Goal: Feedback & Contribution: Contribute content

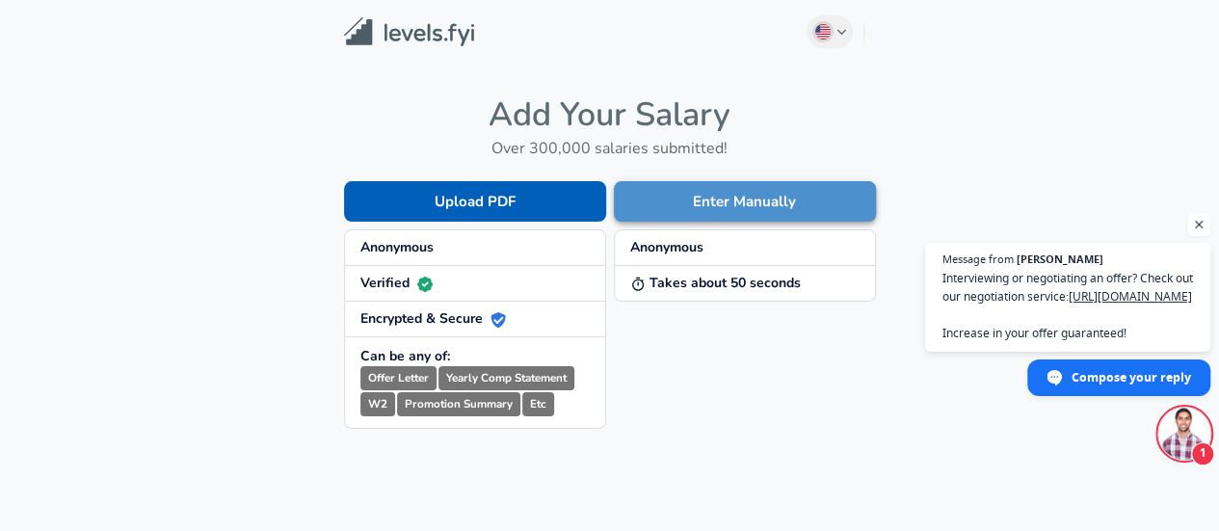
click at [667, 197] on button "Enter Manually" at bounding box center [745, 201] width 262 height 40
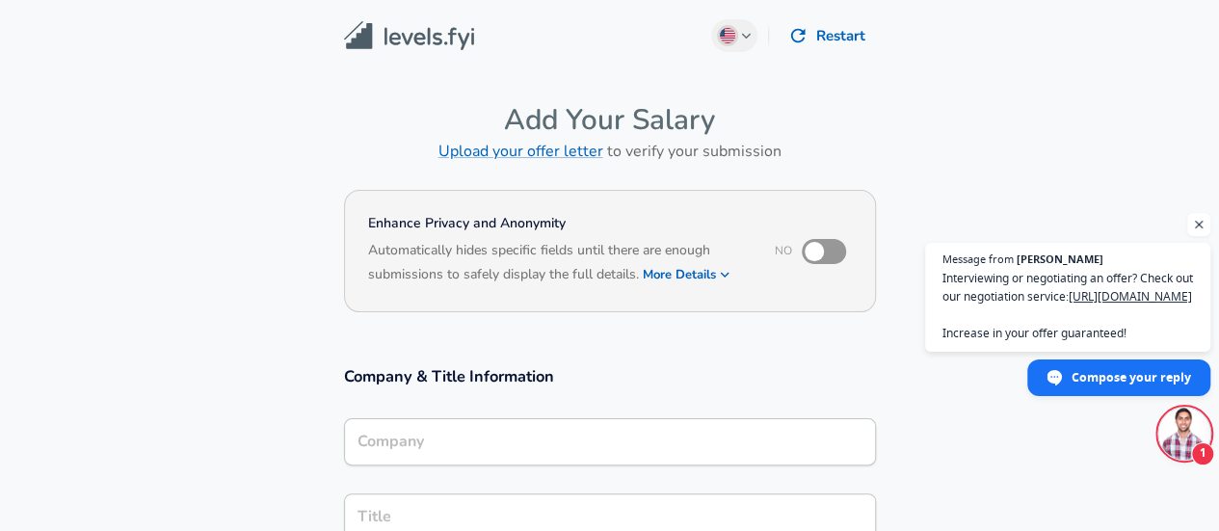
scroll to position [417, 0]
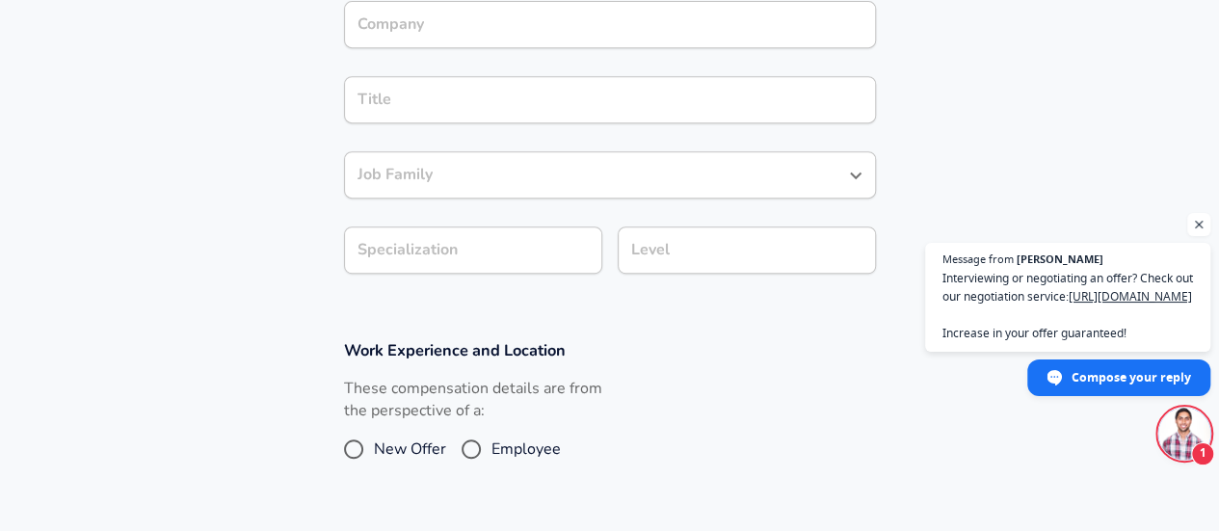
click at [420, 40] on div "Company" at bounding box center [610, 24] width 532 height 47
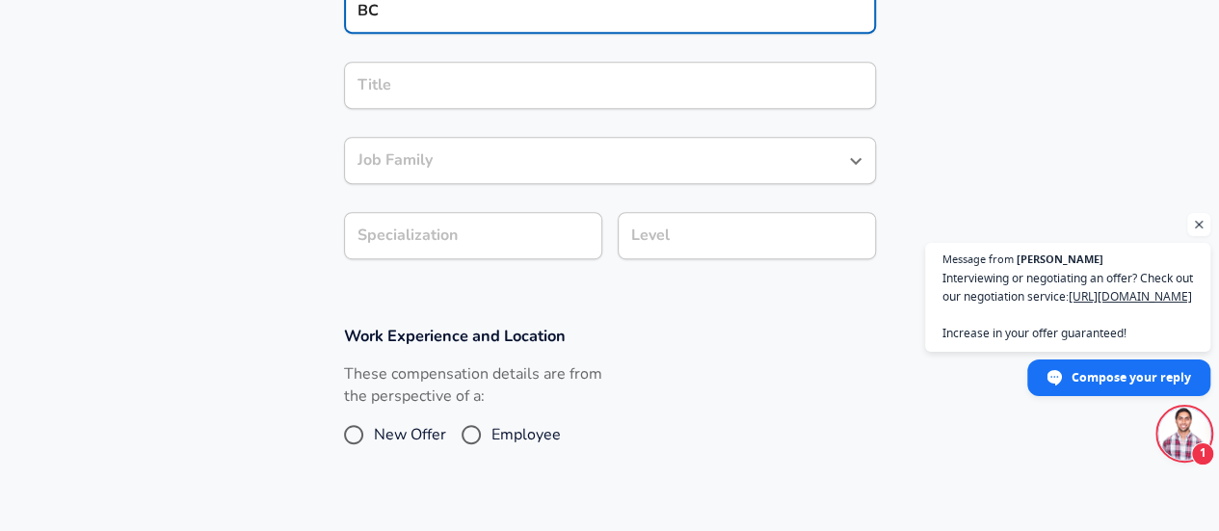
type input "BC"
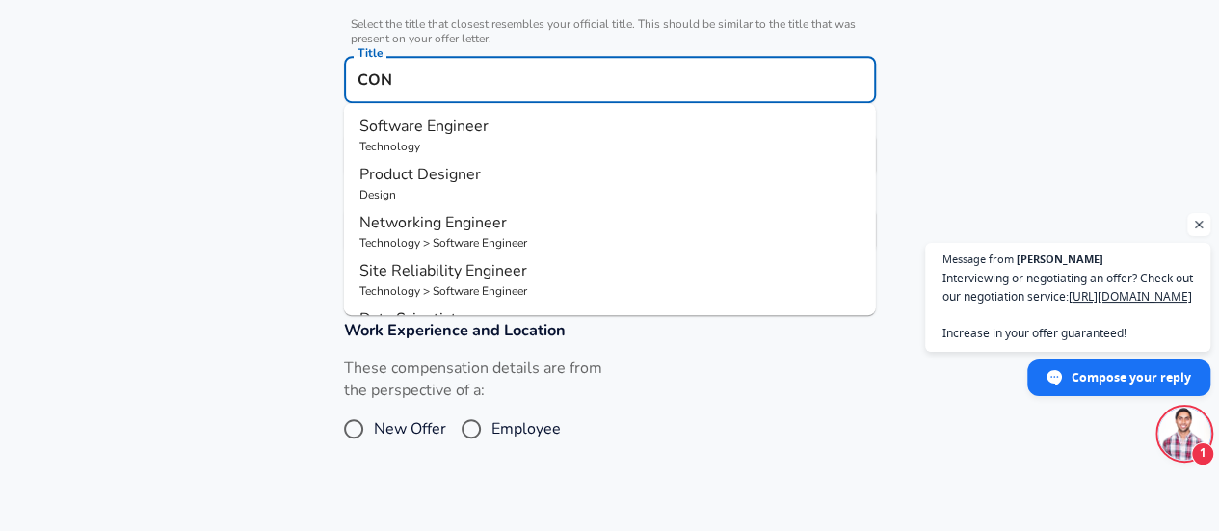
type input "CON"
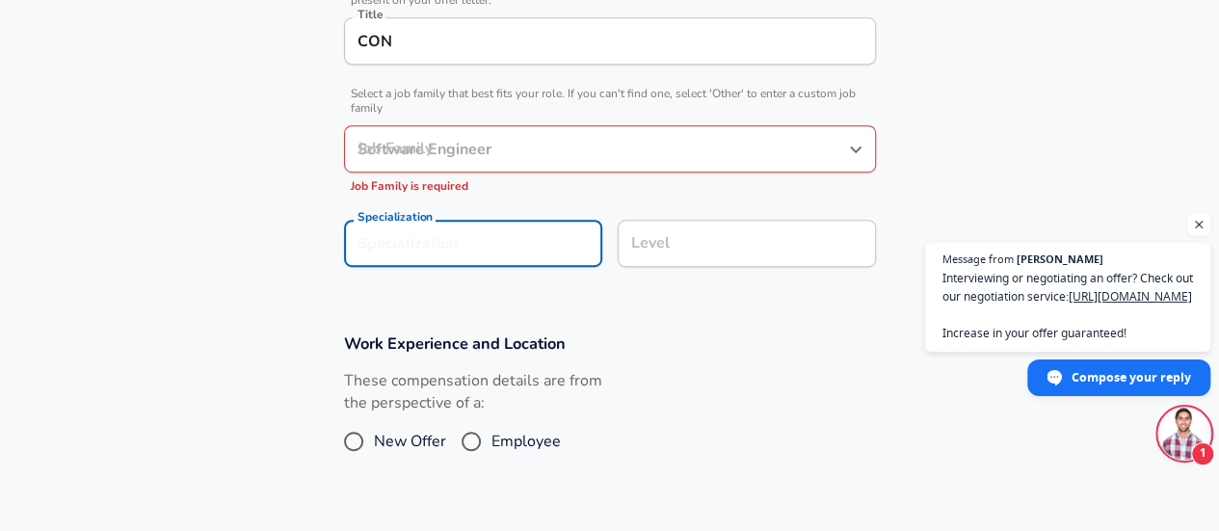
scroll to position [575, 0]
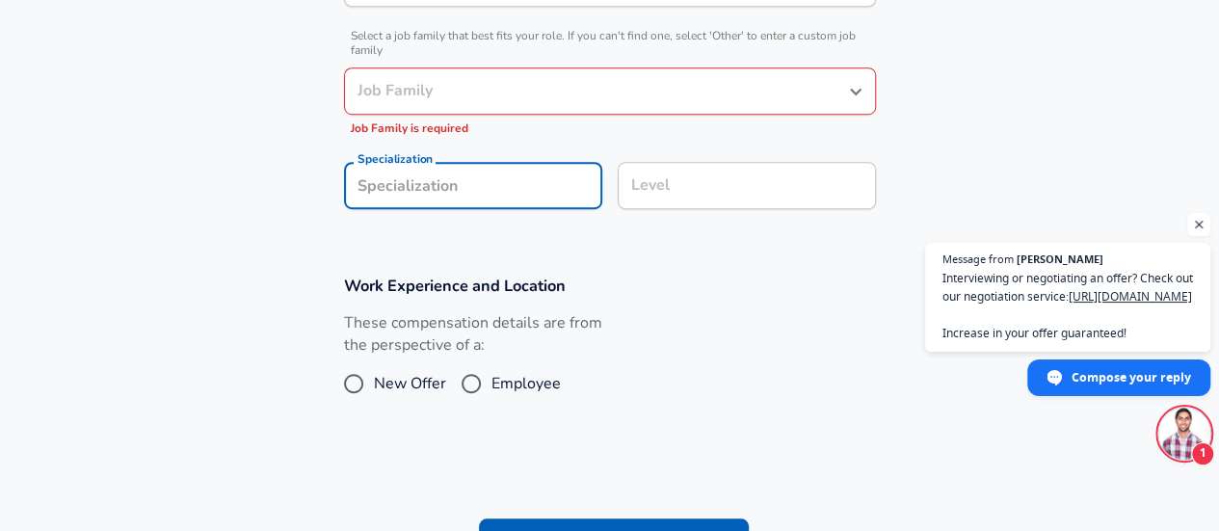
click at [413, 116] on div "Job Family Job Family Job Family is required" at bounding box center [610, 102] width 532 height 71
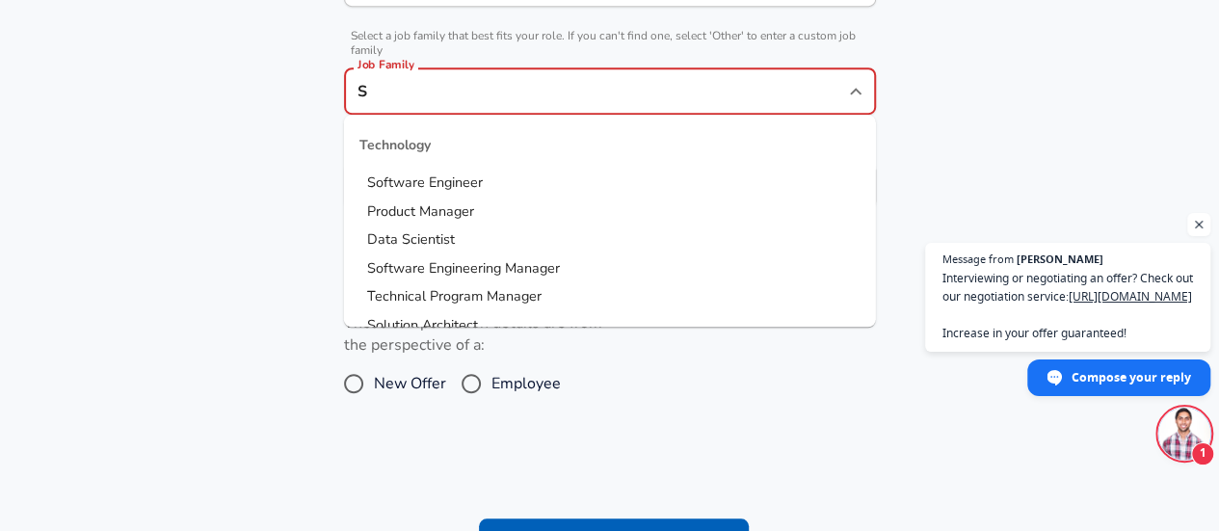
click at [414, 95] on input "S" at bounding box center [596, 91] width 486 height 30
click at [408, 176] on span "oftware Engineer" at bounding box center [429, 181] width 107 height 19
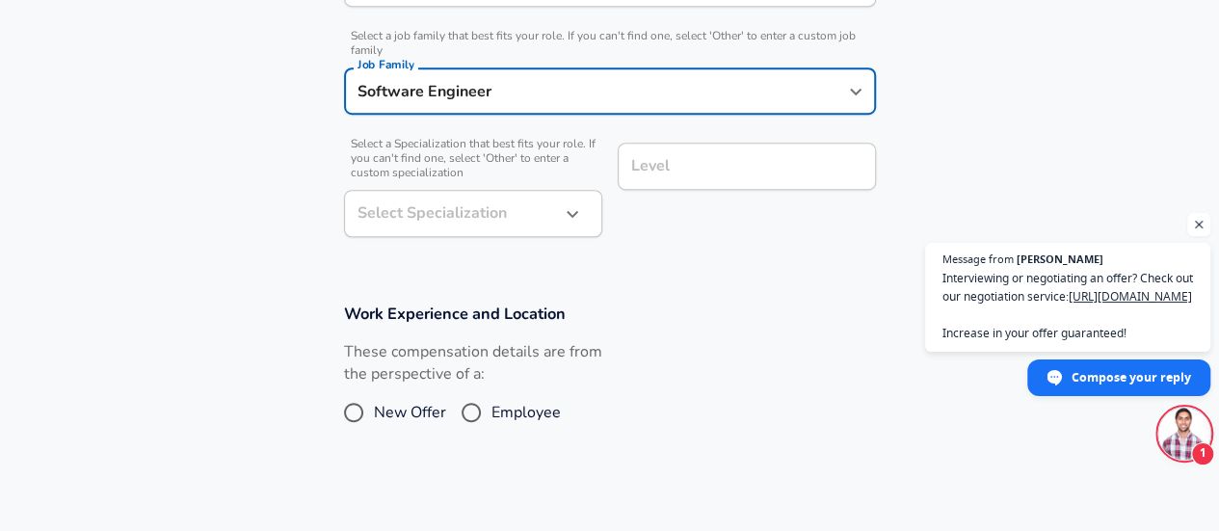
type input "Software Engineer"
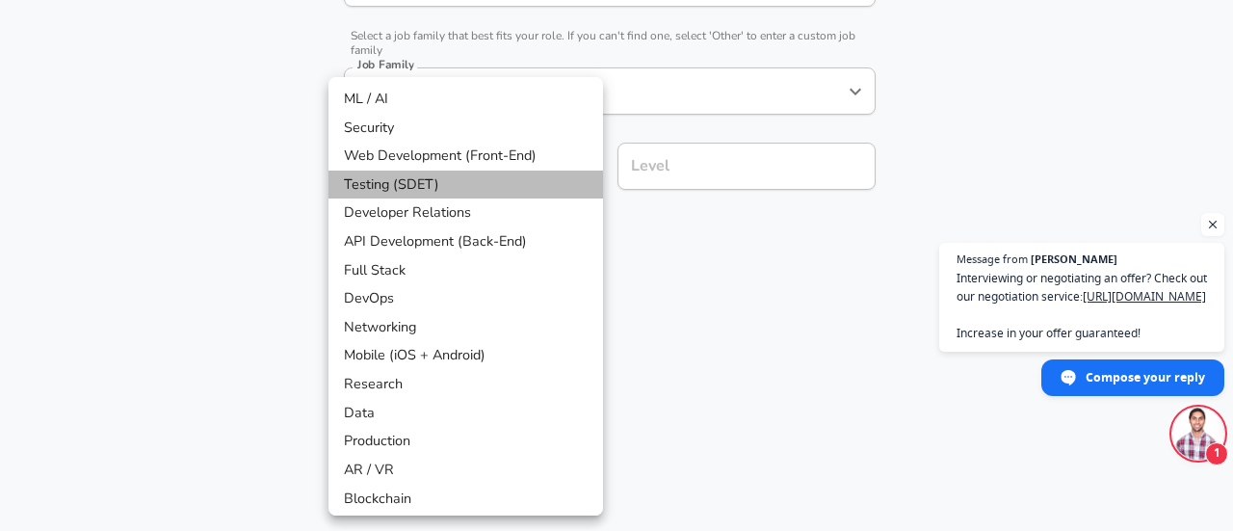
click at [431, 191] on li "Testing (SDET)" at bounding box center [466, 185] width 275 height 29
type input "Testing (SDET)"
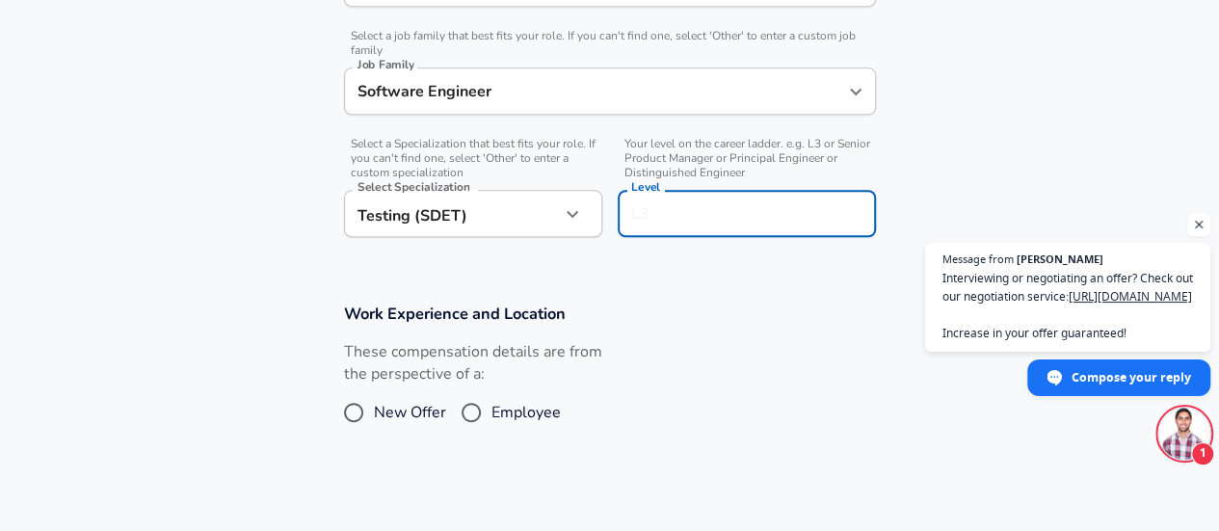
scroll to position [614, 0]
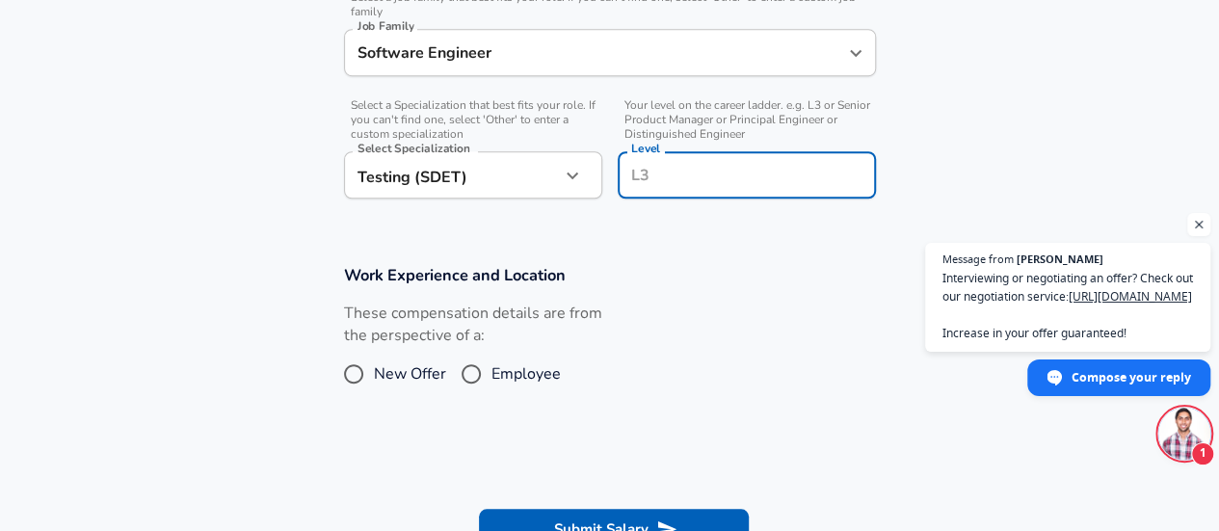
click at [672, 155] on div "Level" at bounding box center [747, 174] width 258 height 47
type input "%"
type input "5"
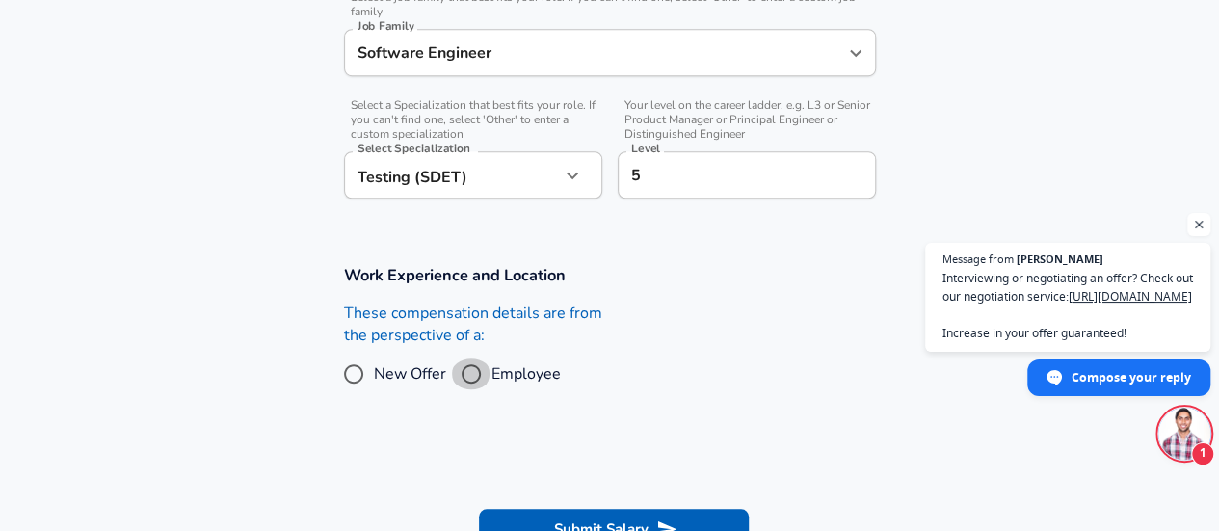
click at [483, 367] on input "Employee" at bounding box center [471, 373] width 40 height 31
radio input "true"
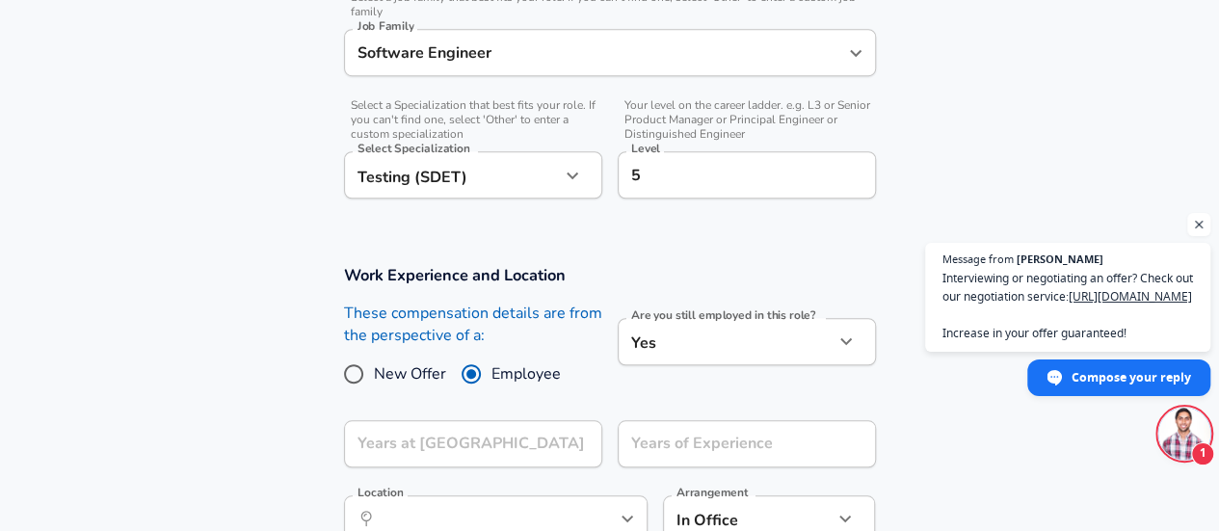
scroll to position [822, 0]
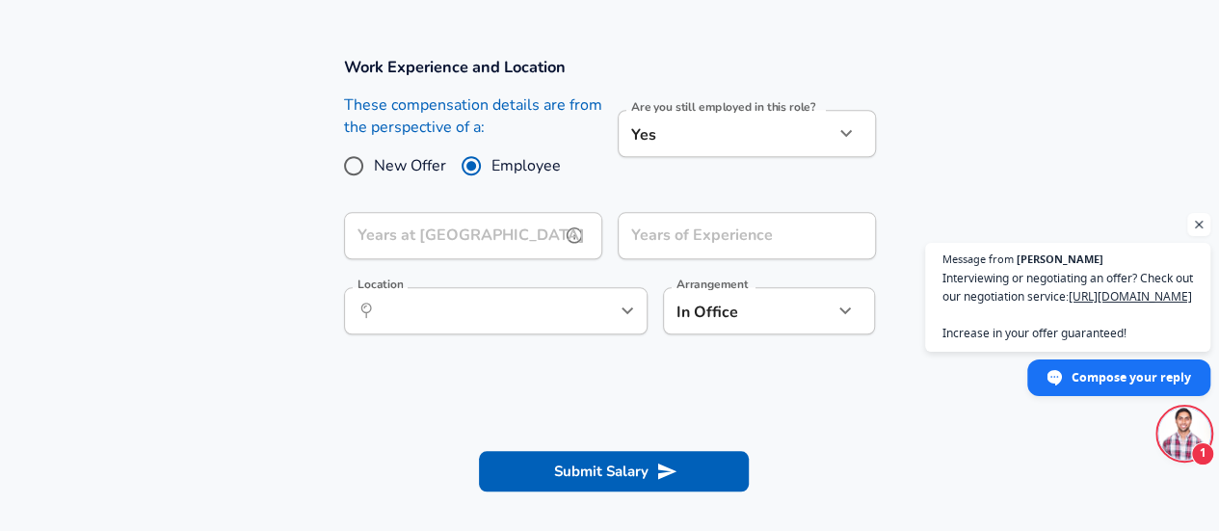
click at [449, 248] on input "Years at [GEOGRAPHIC_DATA]" at bounding box center [452, 235] width 216 height 47
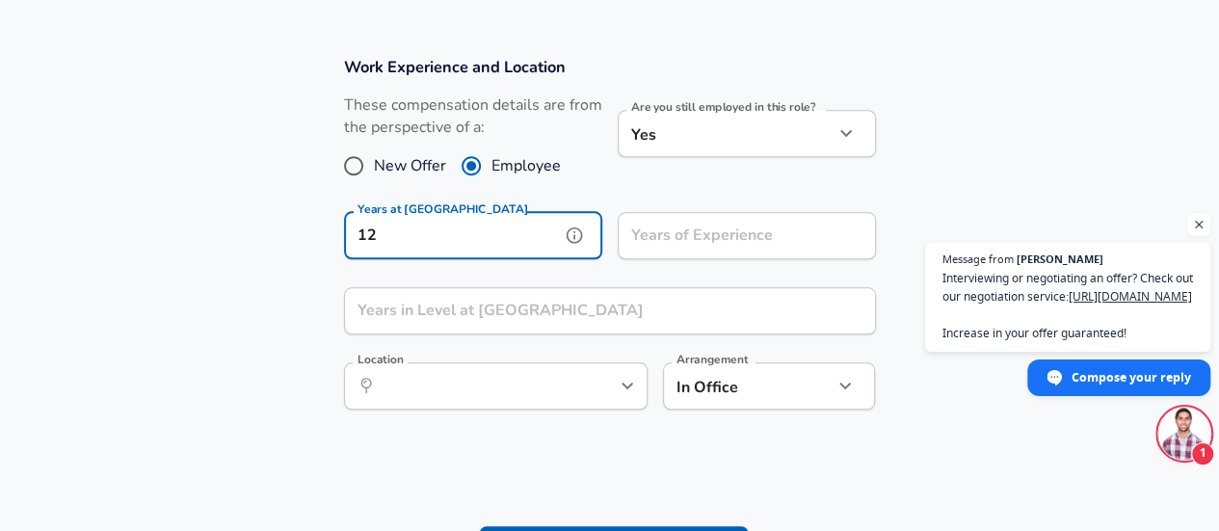
type input "12"
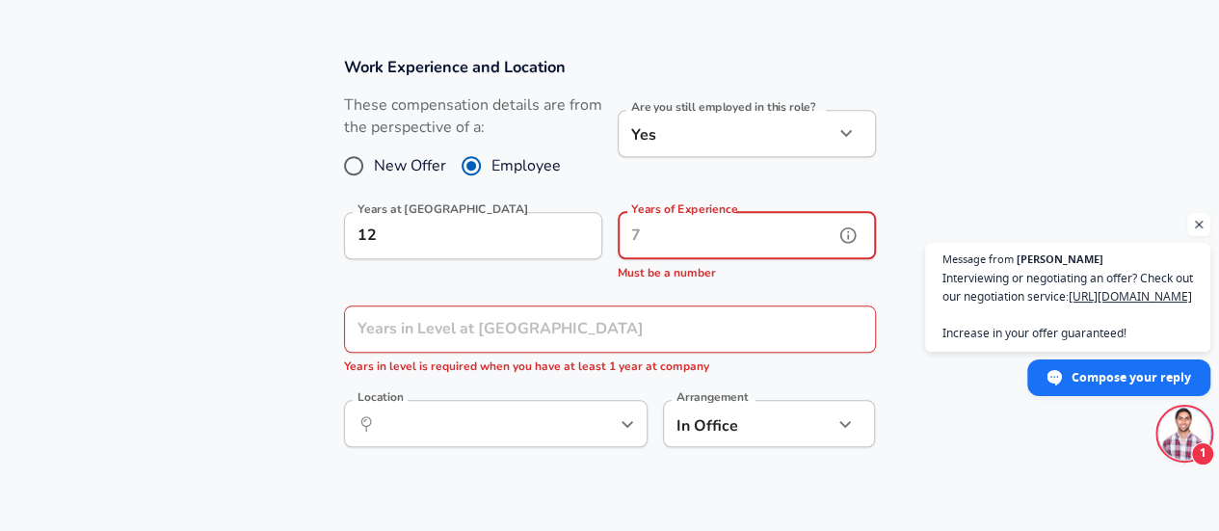
click at [702, 240] on input "Years of Experience" at bounding box center [726, 235] width 216 height 47
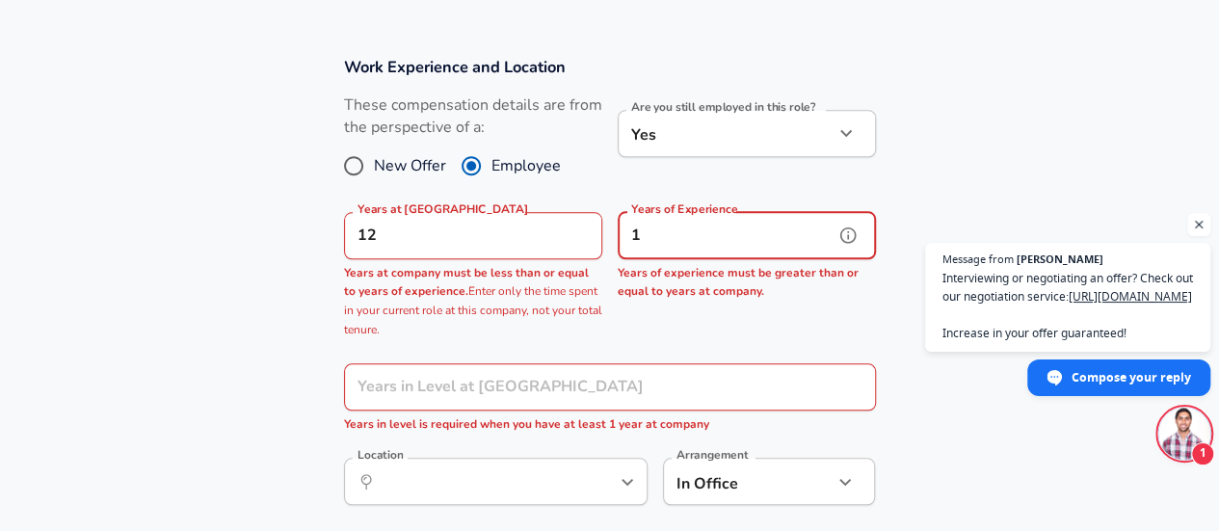
type input "1"
click at [694, 237] on input "1" at bounding box center [726, 235] width 216 height 47
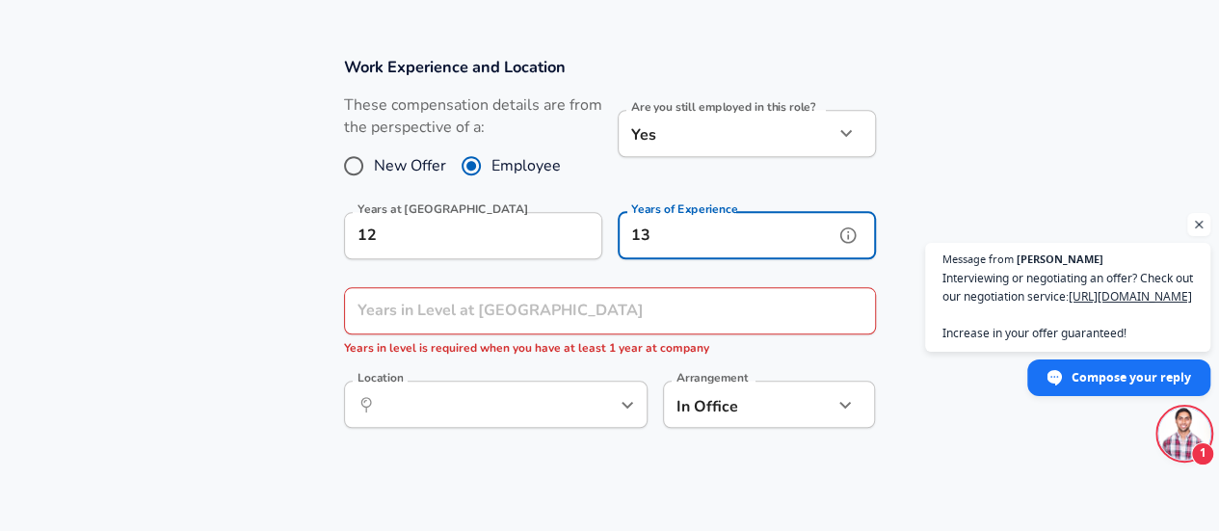
type input "13"
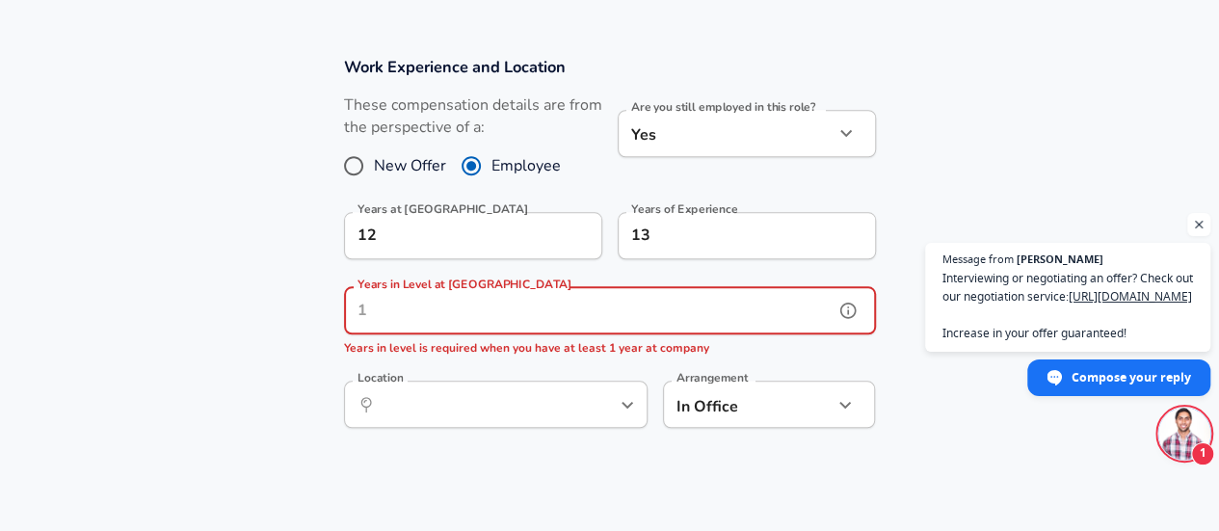
click at [499, 311] on input "Years in Level at [GEOGRAPHIC_DATA]" at bounding box center [588, 310] width 489 height 47
click at [477, 318] on input "Years in Level at [GEOGRAPHIC_DATA]" at bounding box center [588, 310] width 489 height 47
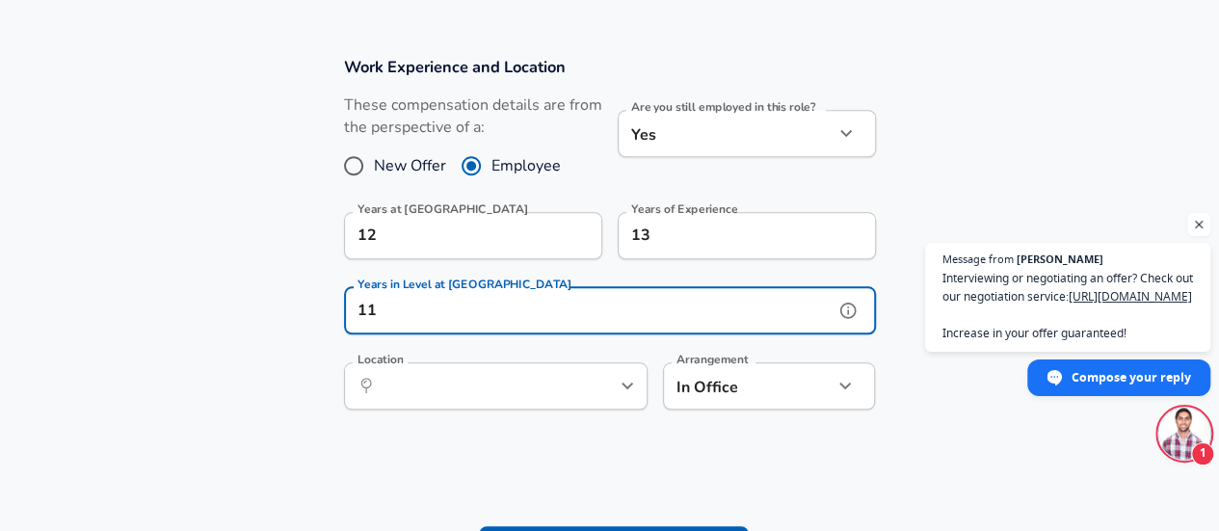
type input "11"
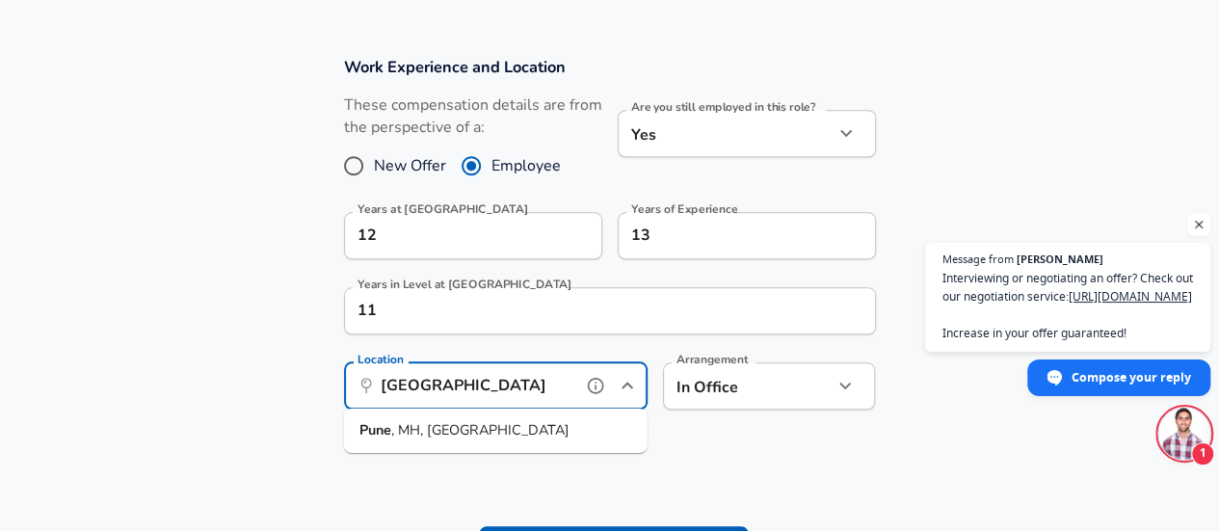
click at [444, 420] on span ", MH, [GEOGRAPHIC_DATA]" at bounding box center [480, 429] width 178 height 19
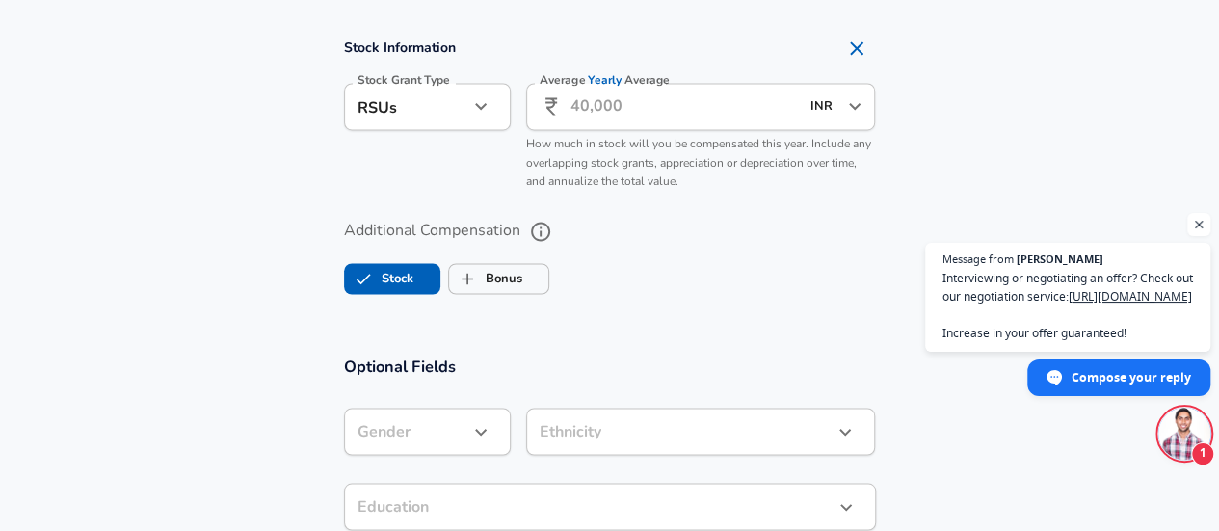
scroll to position [1511, 0]
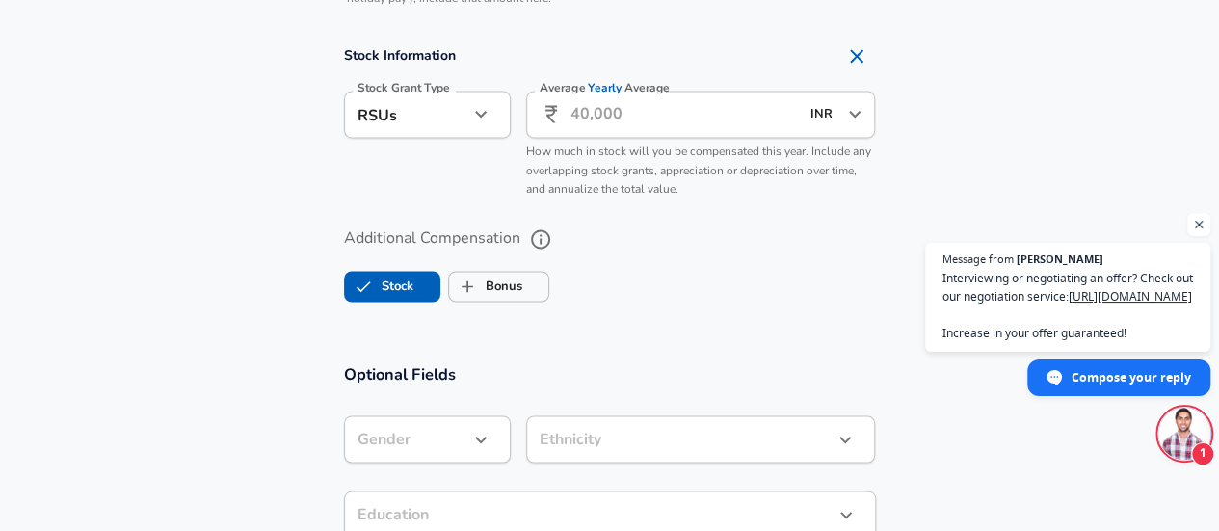
type input "Pune, MH, [GEOGRAPHIC_DATA]"
click at [595, 118] on input "Average Yearly Average" at bounding box center [684, 114] width 228 height 47
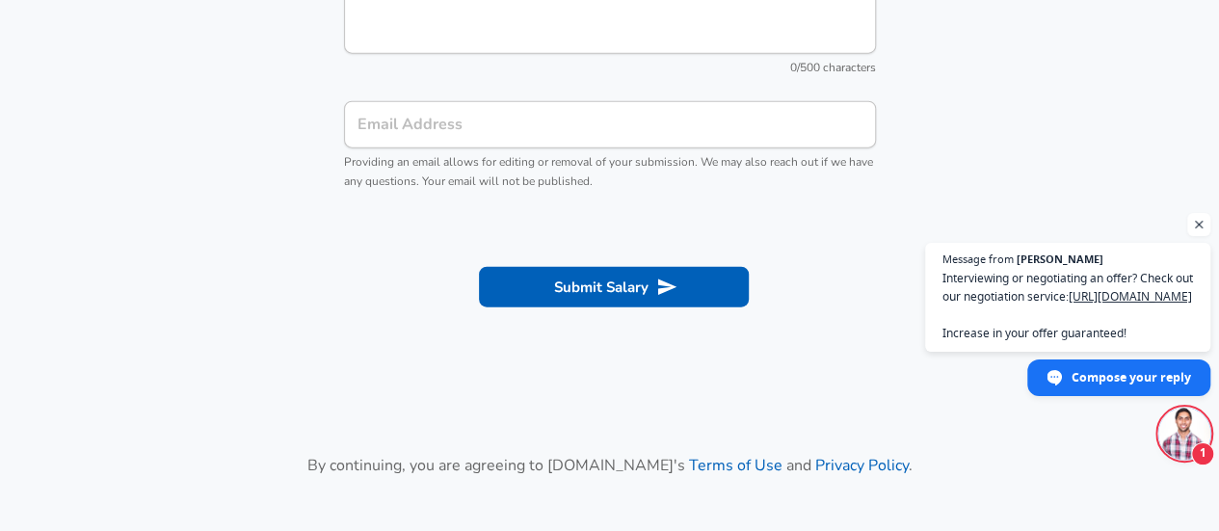
scroll to position [2282, 0]
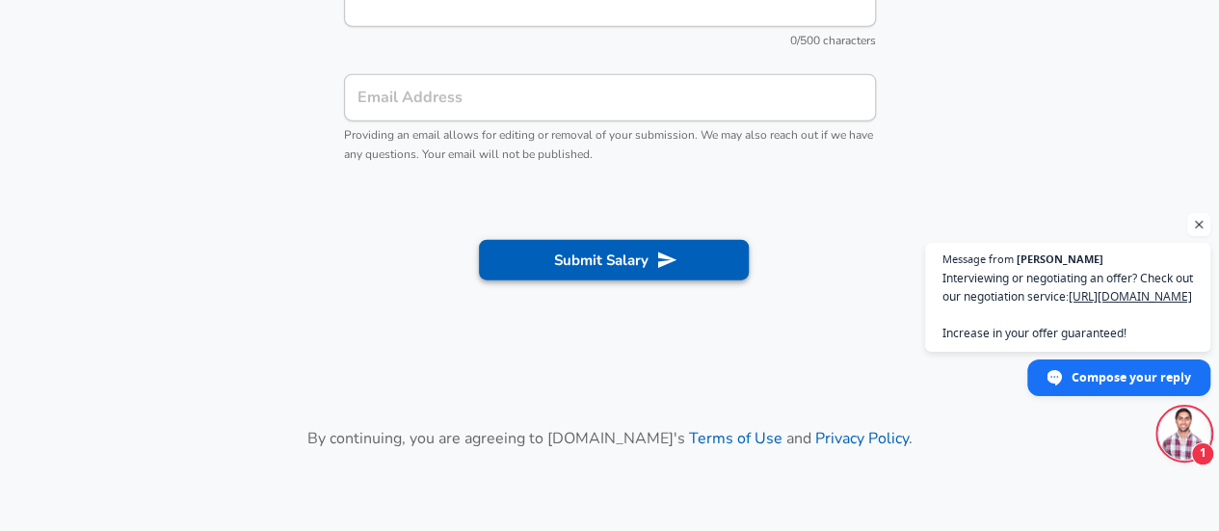
type input "4,00,000"
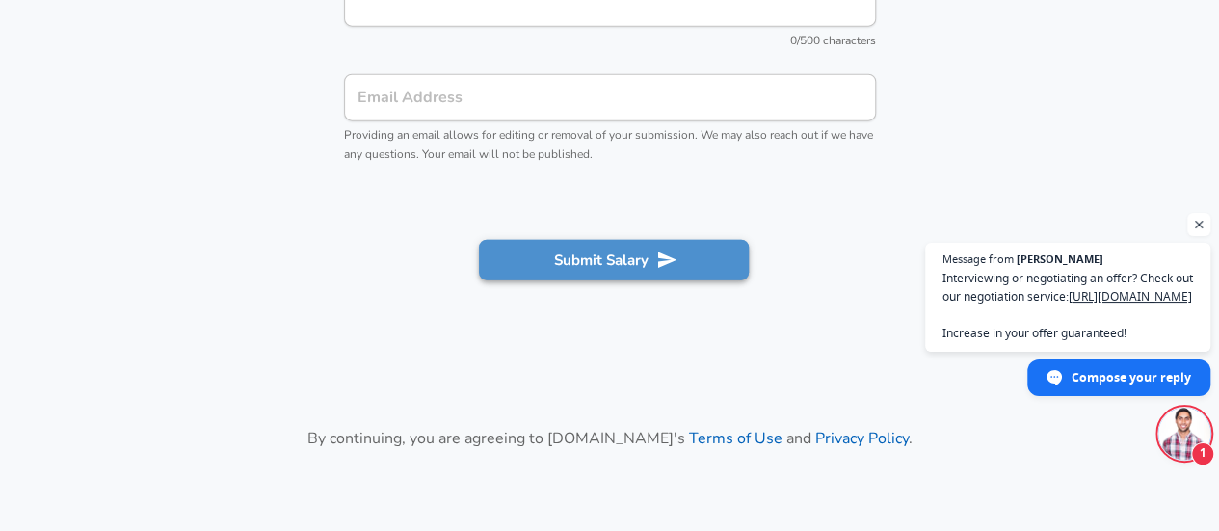
click at [612, 253] on button "Submit Salary" at bounding box center [614, 260] width 270 height 40
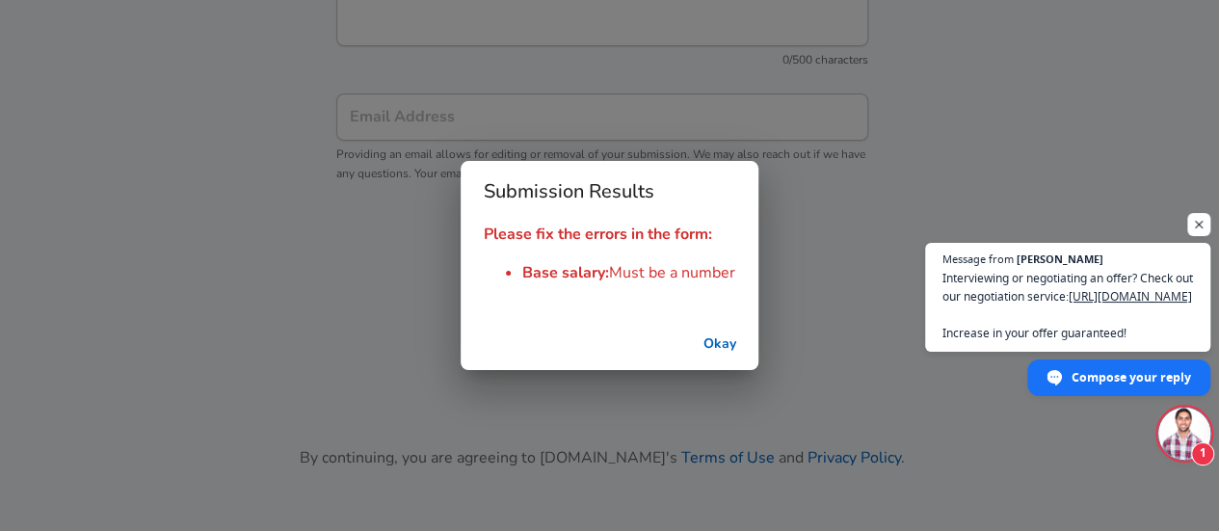
scroll to position [2302, 0]
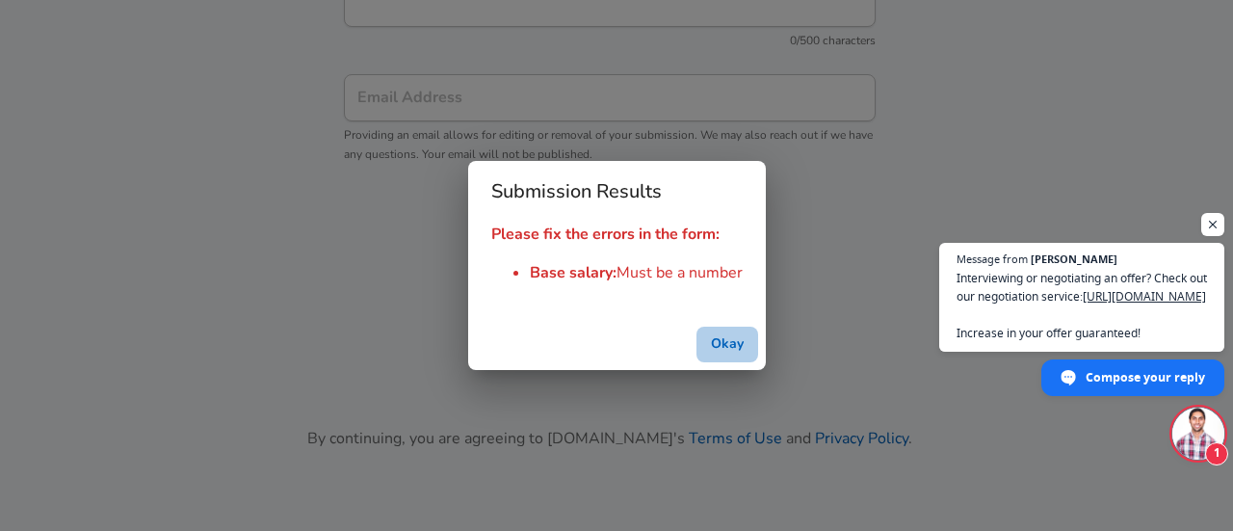
click at [715, 336] on button "Okay" at bounding box center [728, 345] width 62 height 36
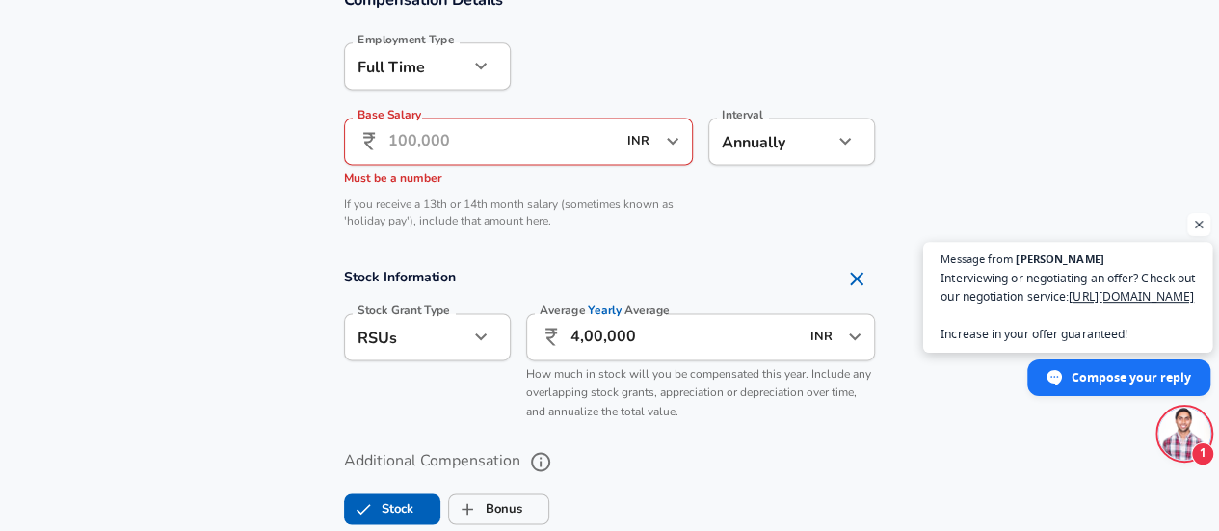
scroll to position [1298, 0]
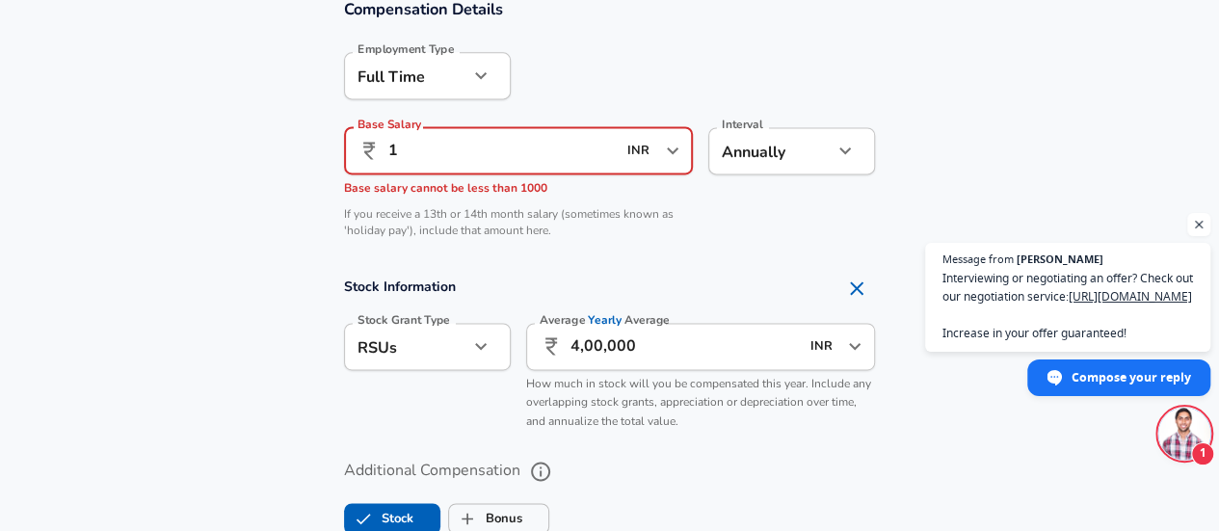
click at [540, 153] on input "1" at bounding box center [502, 150] width 228 height 47
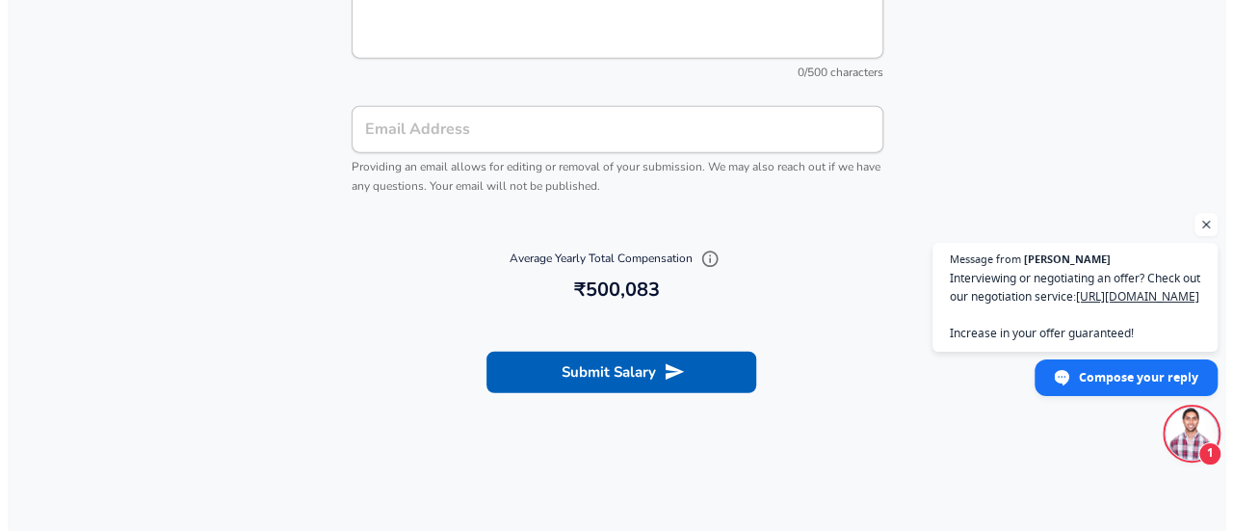
scroll to position [2234, 0]
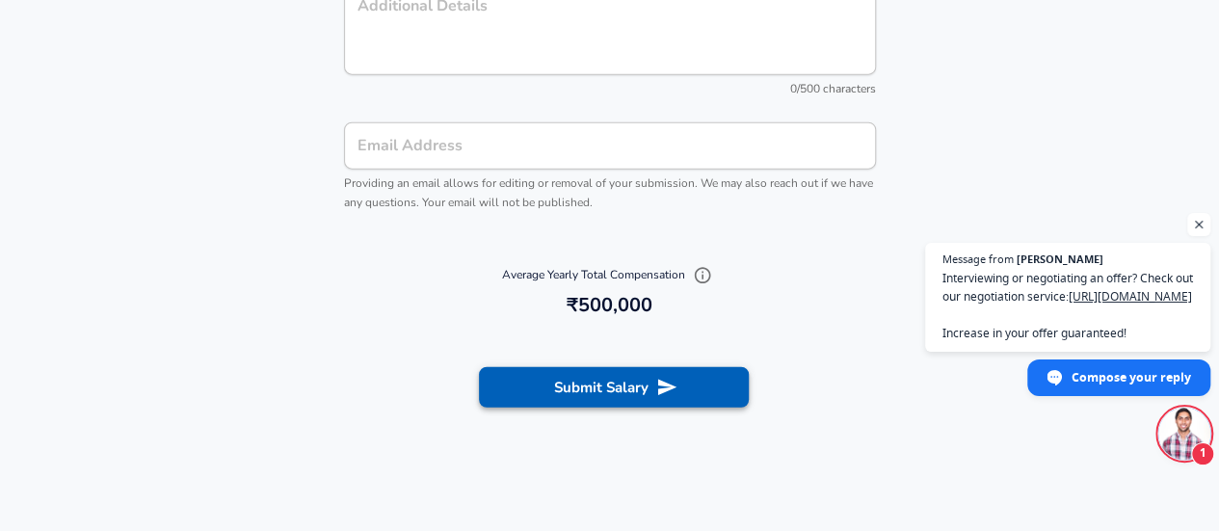
type input "1,00,000"
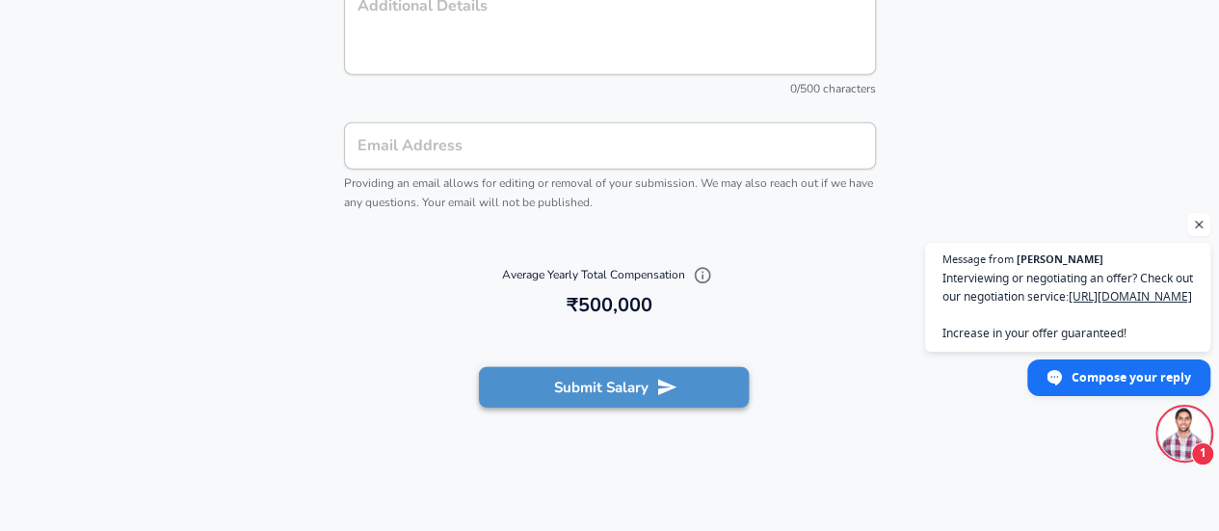
click at [607, 385] on button "Submit Salary" at bounding box center [614, 387] width 270 height 40
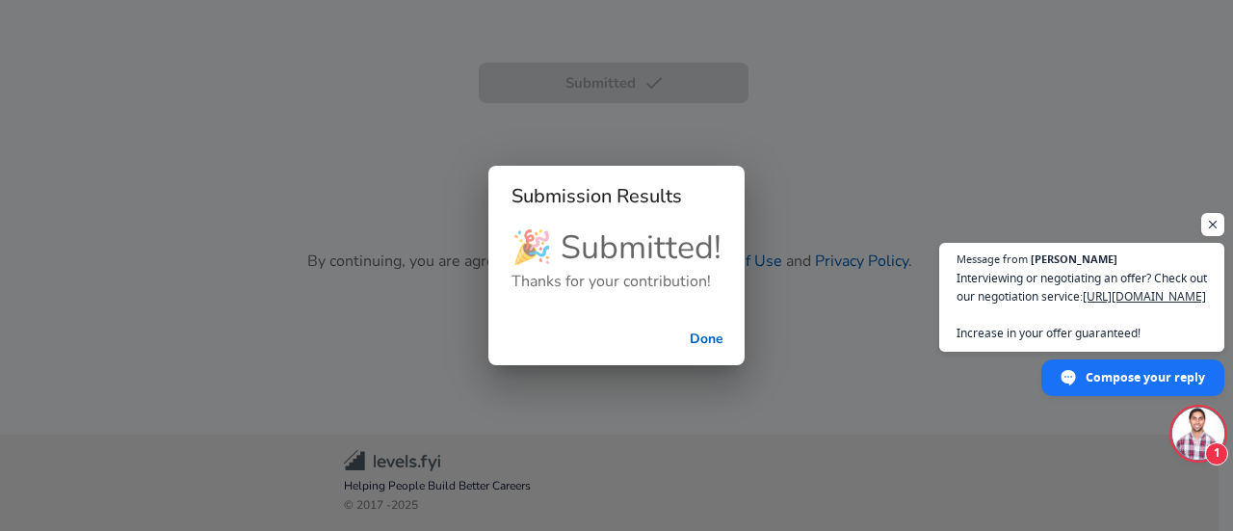
scroll to position [634, 0]
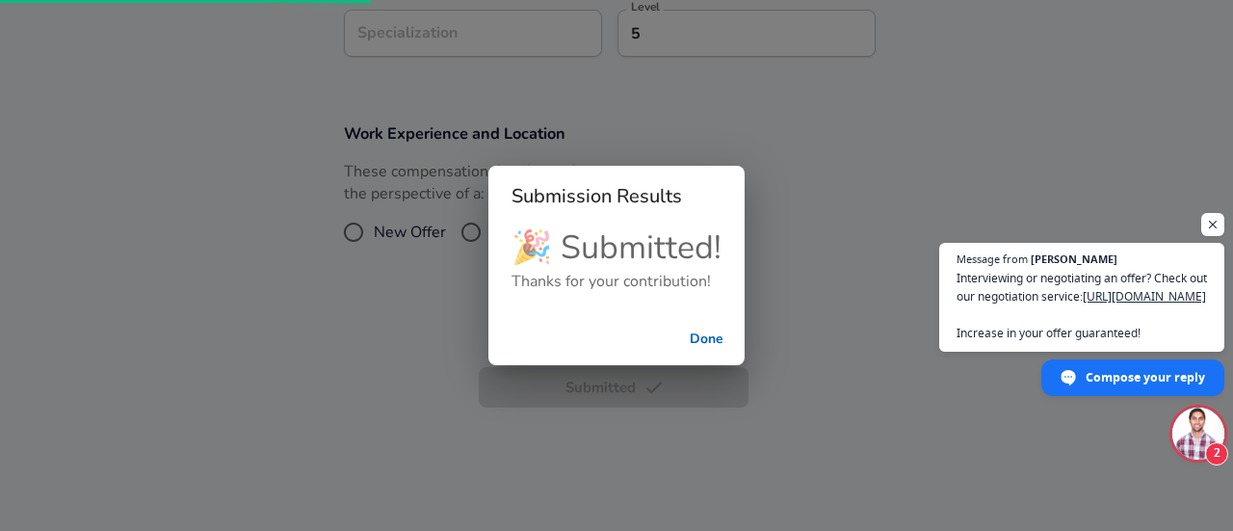
scroll to position [936, 0]
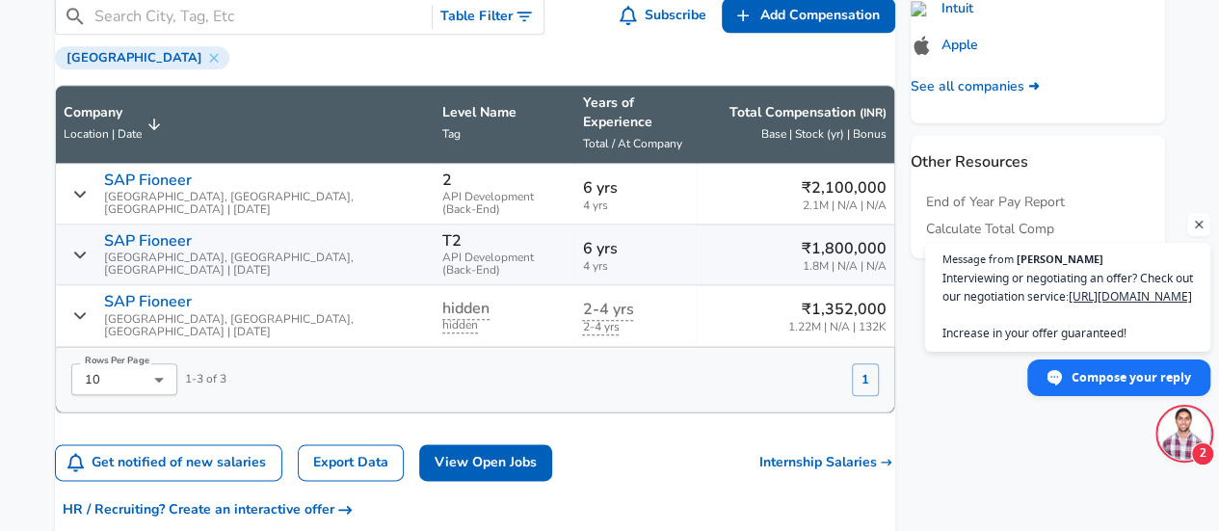
scroll to position [944, 0]
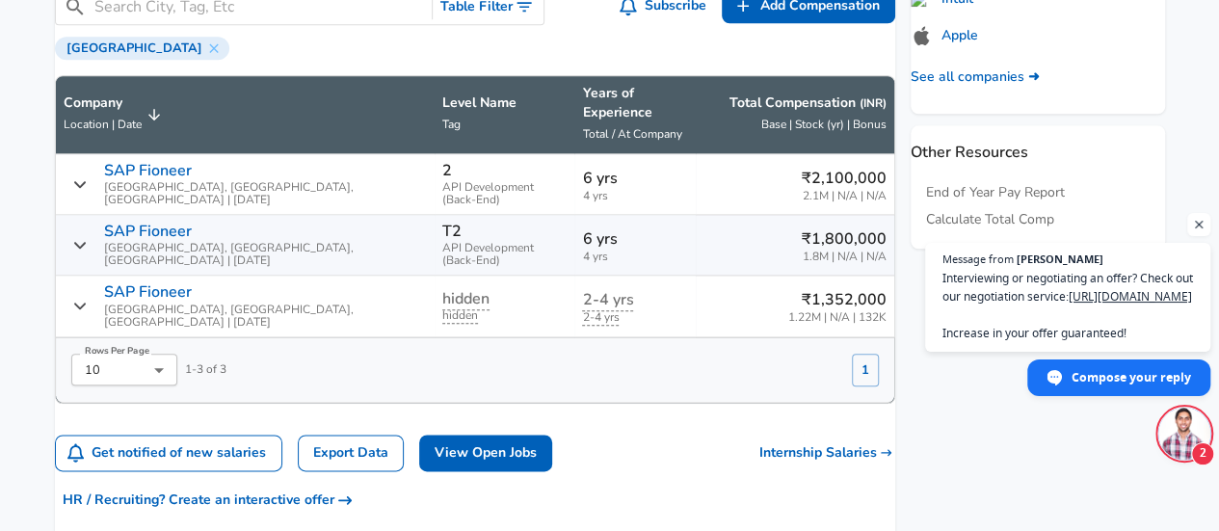
click at [807, 190] on span "2.1M | N/A | N/A" at bounding box center [844, 196] width 85 height 13
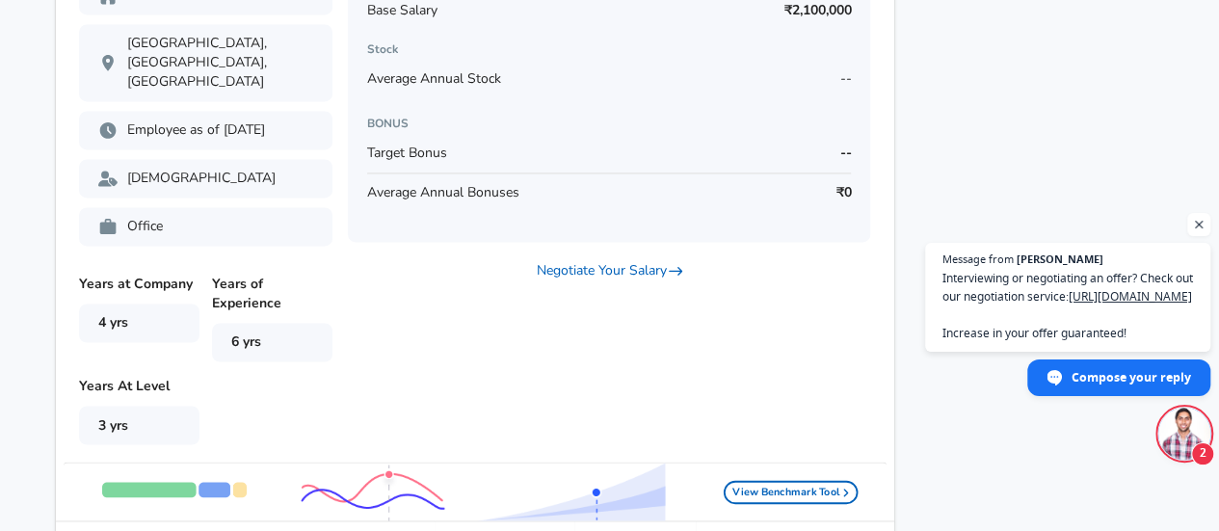
scroll to position [1518, 0]
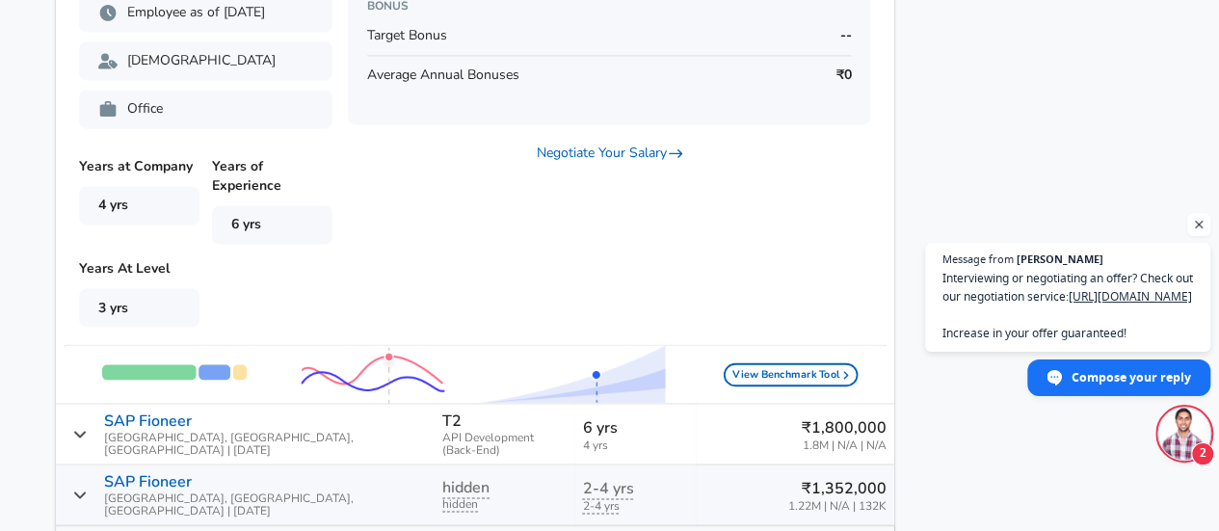
click at [442, 411] on p "T2" at bounding box center [451, 419] width 19 height 17
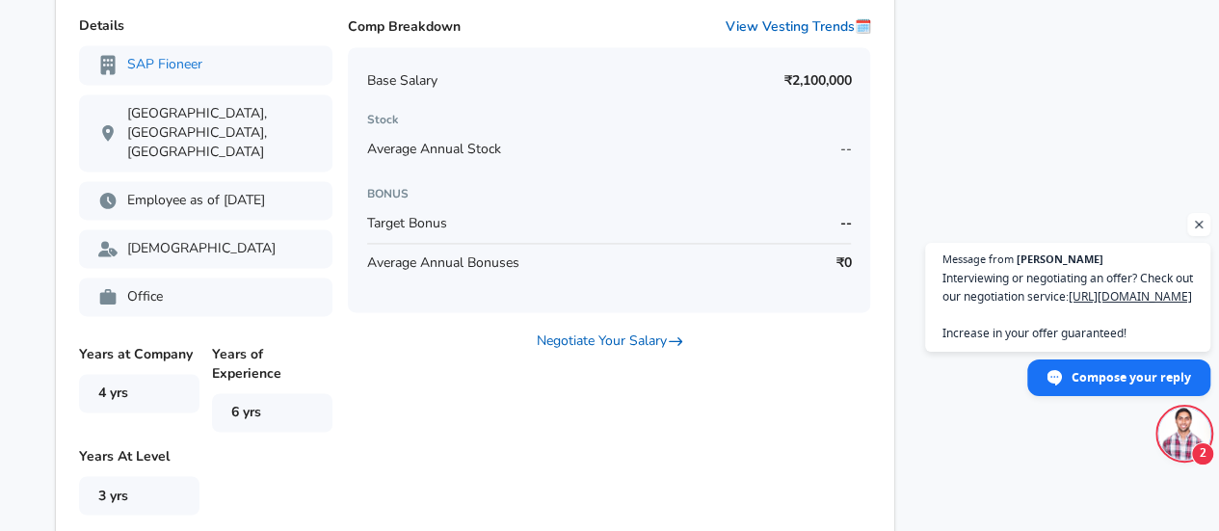
scroll to position [1174, 0]
